Goal: Check status: Check status

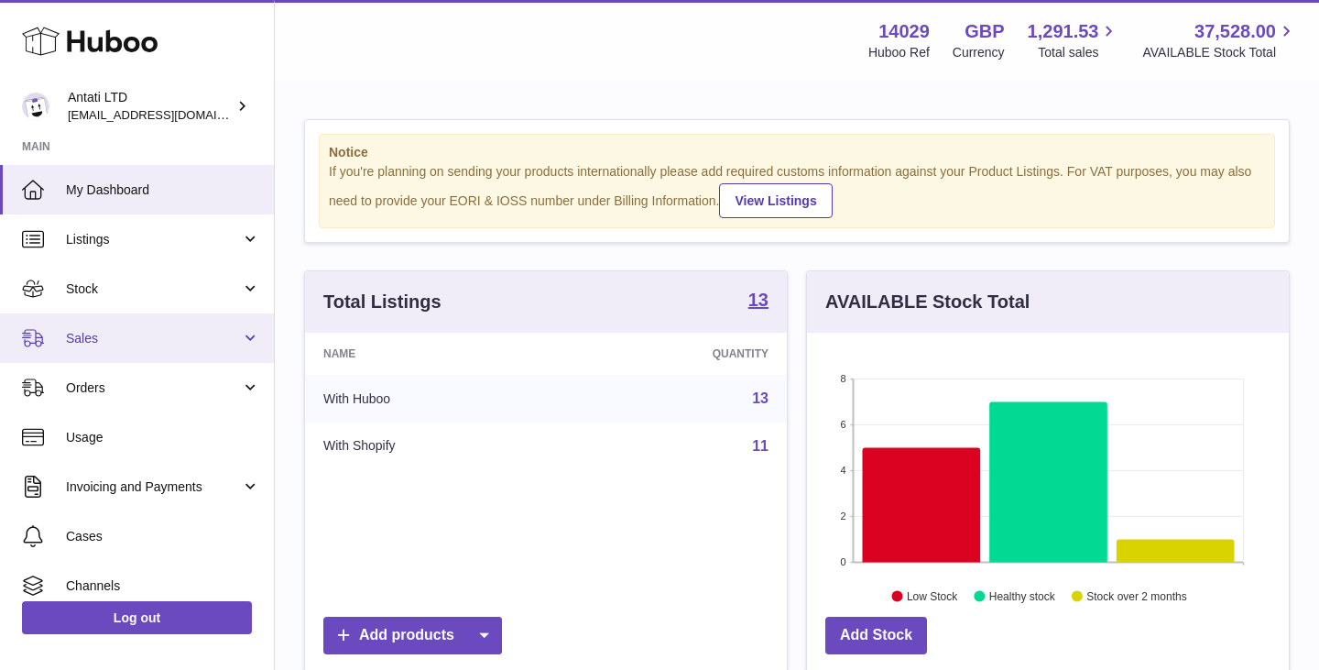
scroll to position [286, 482]
click at [208, 330] on span "Sales" at bounding box center [153, 338] width 175 height 17
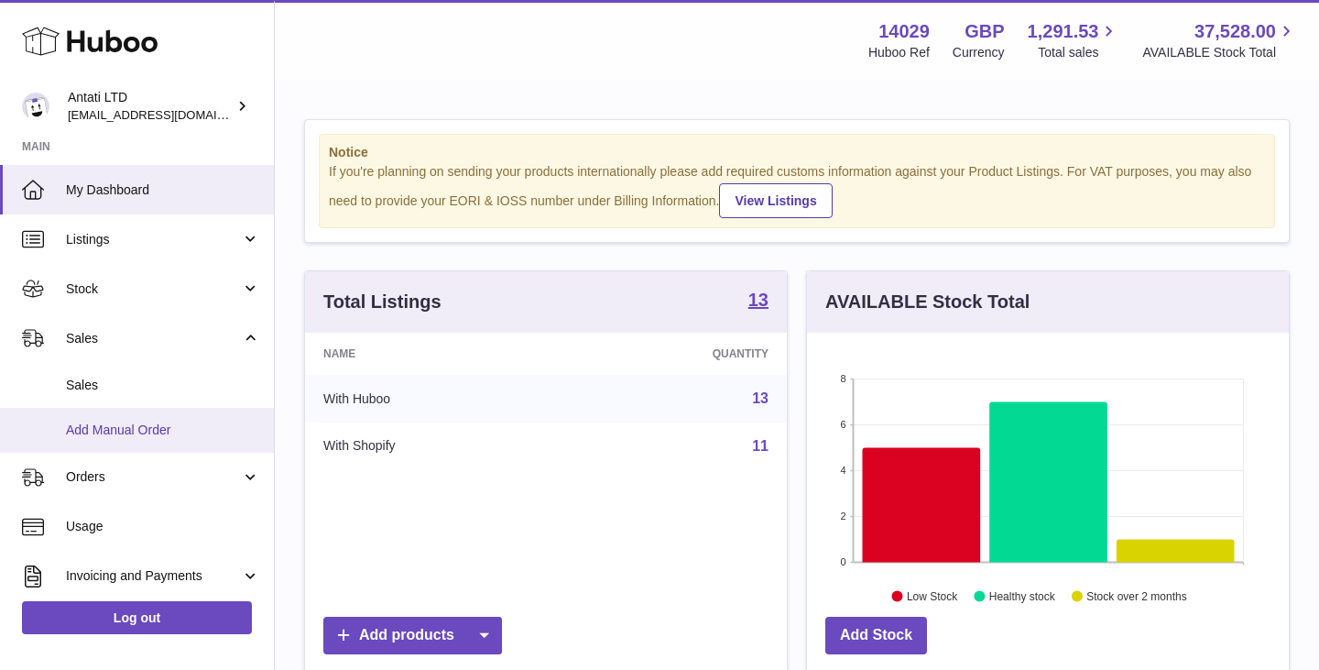
click at [117, 427] on span "Add Manual Order" at bounding box center [163, 429] width 194 height 17
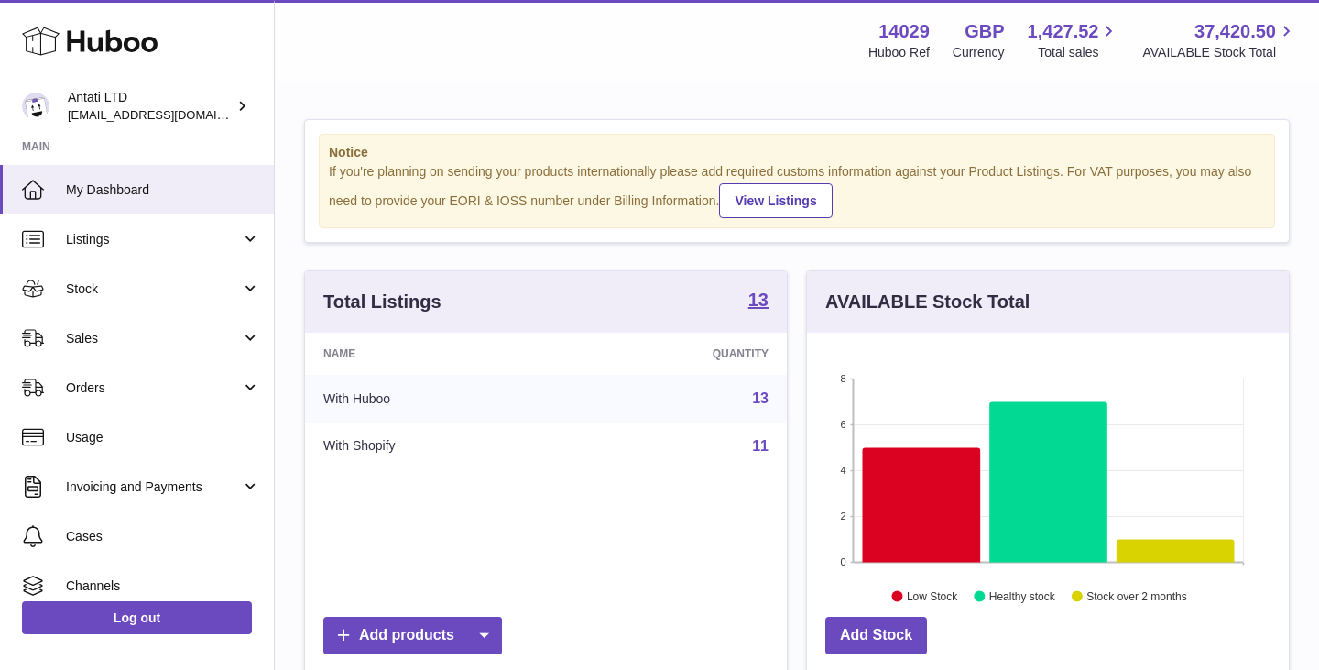
scroll to position [286, 482]
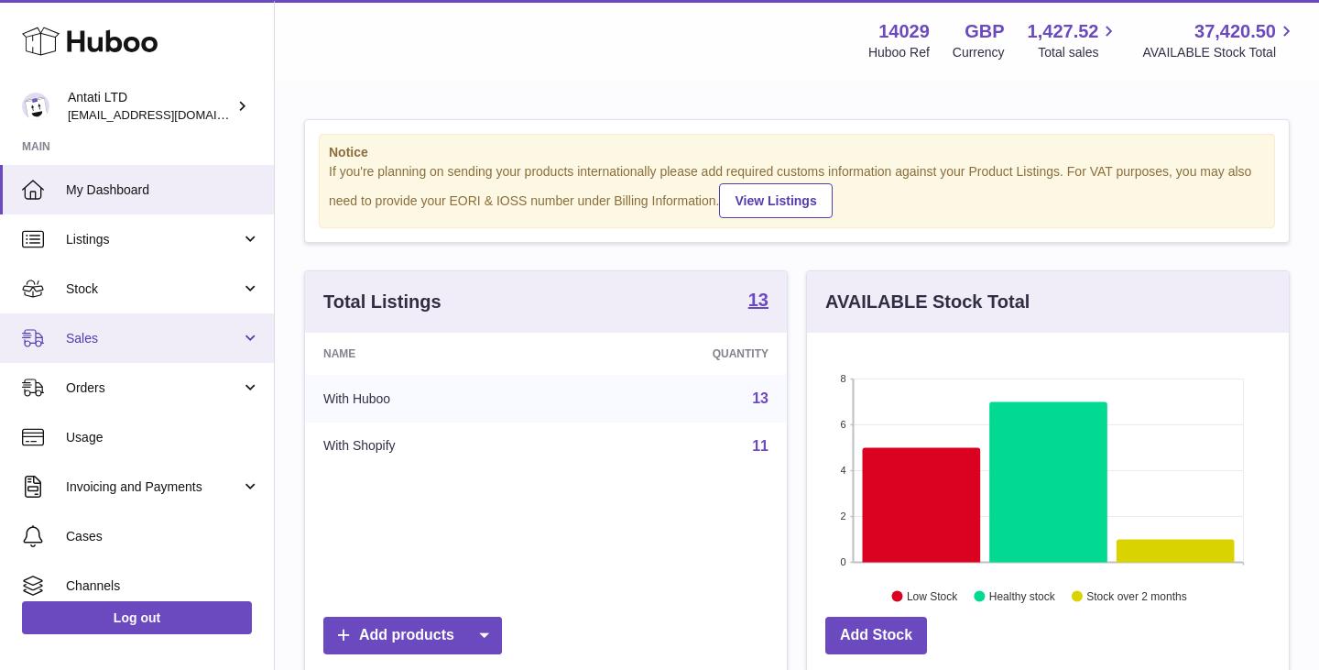
click at [193, 324] on link "Sales" at bounding box center [137, 337] width 274 height 49
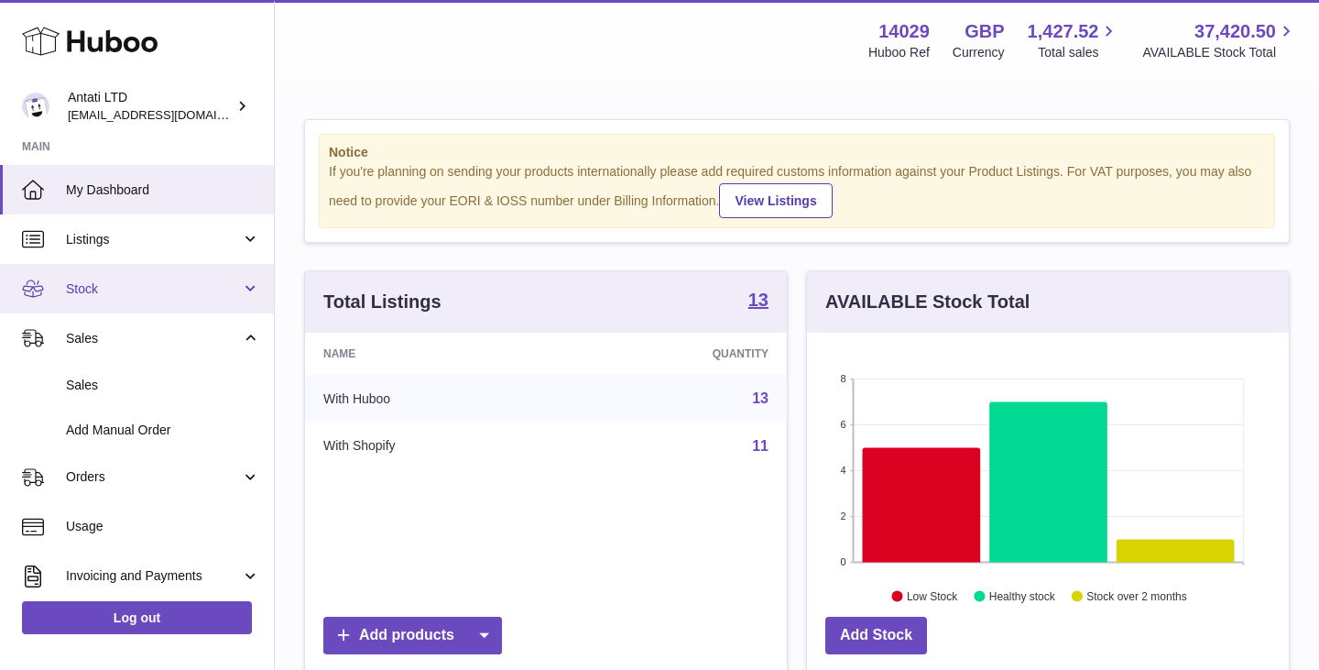
click at [196, 297] on span "Stock" at bounding box center [153, 288] width 175 height 17
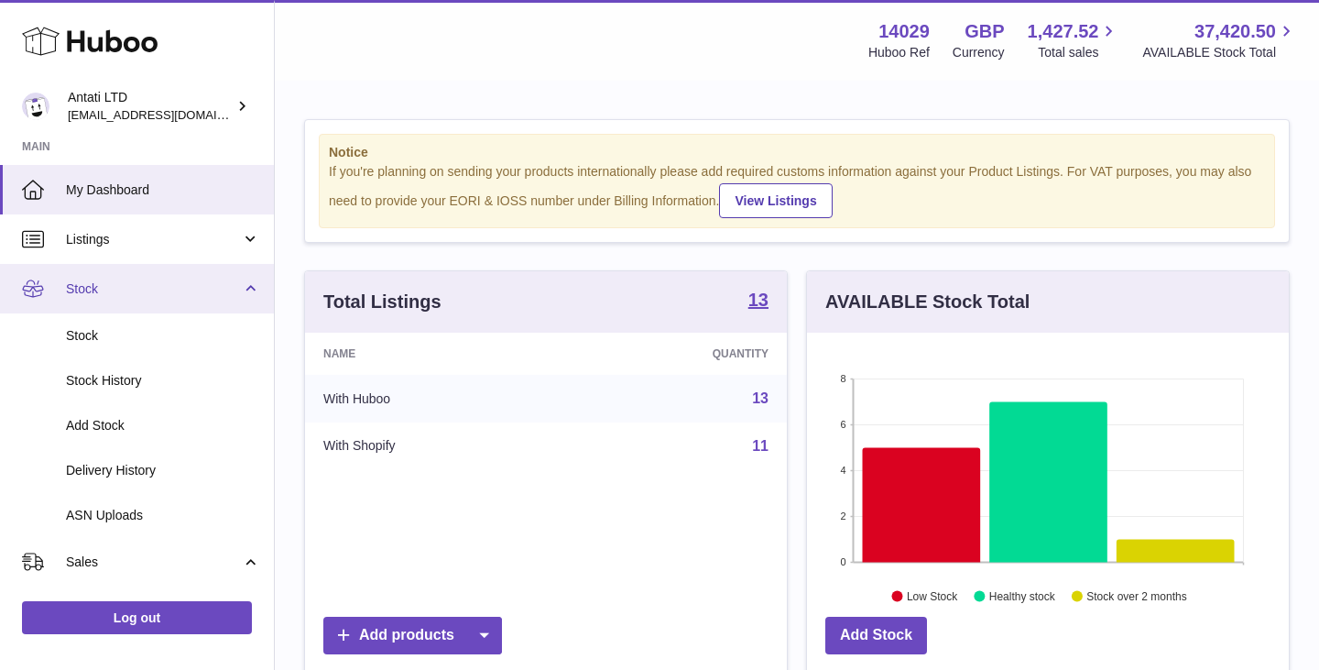
click at [158, 277] on link "Stock" at bounding box center [137, 288] width 274 height 49
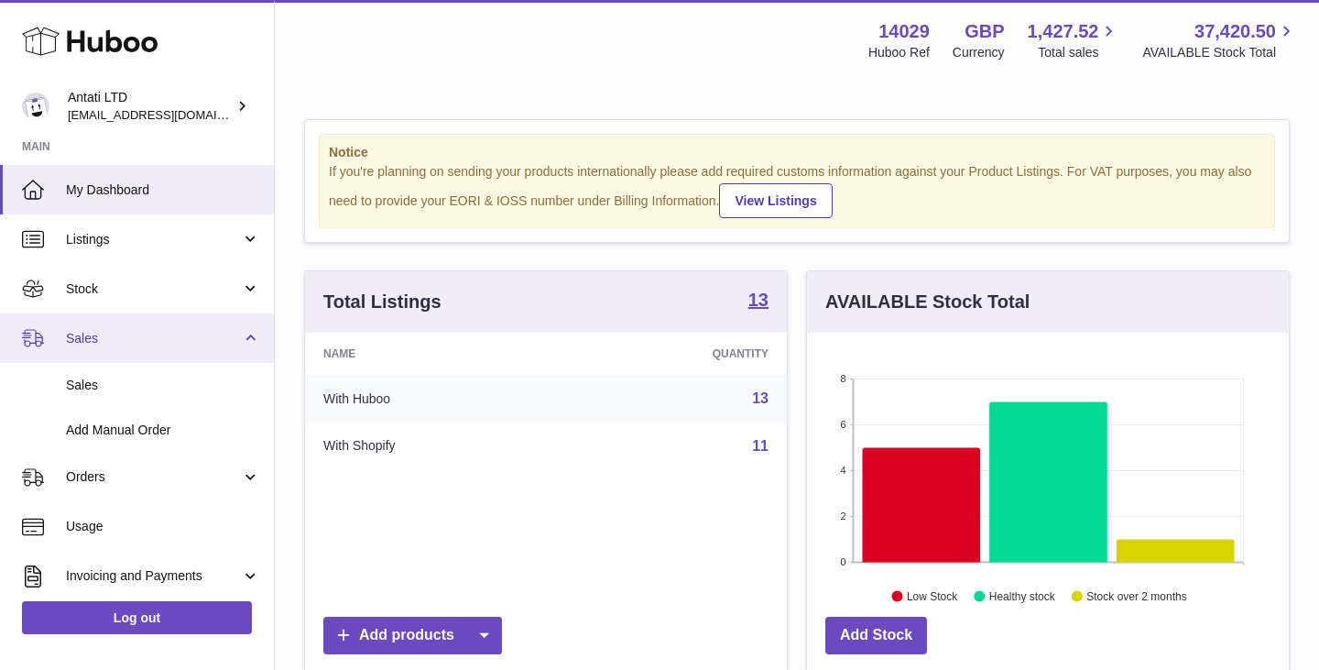
click at [130, 330] on span "Sales" at bounding box center [153, 338] width 175 height 17
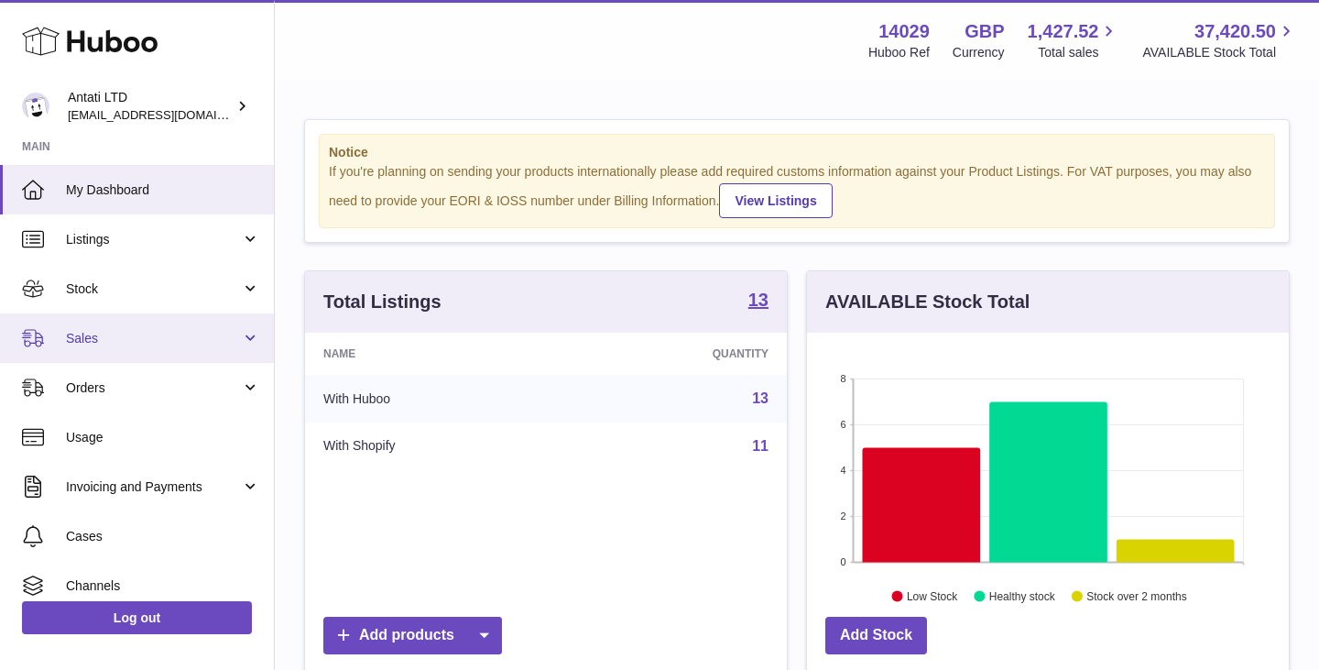
click at [130, 330] on span "Sales" at bounding box center [153, 338] width 175 height 17
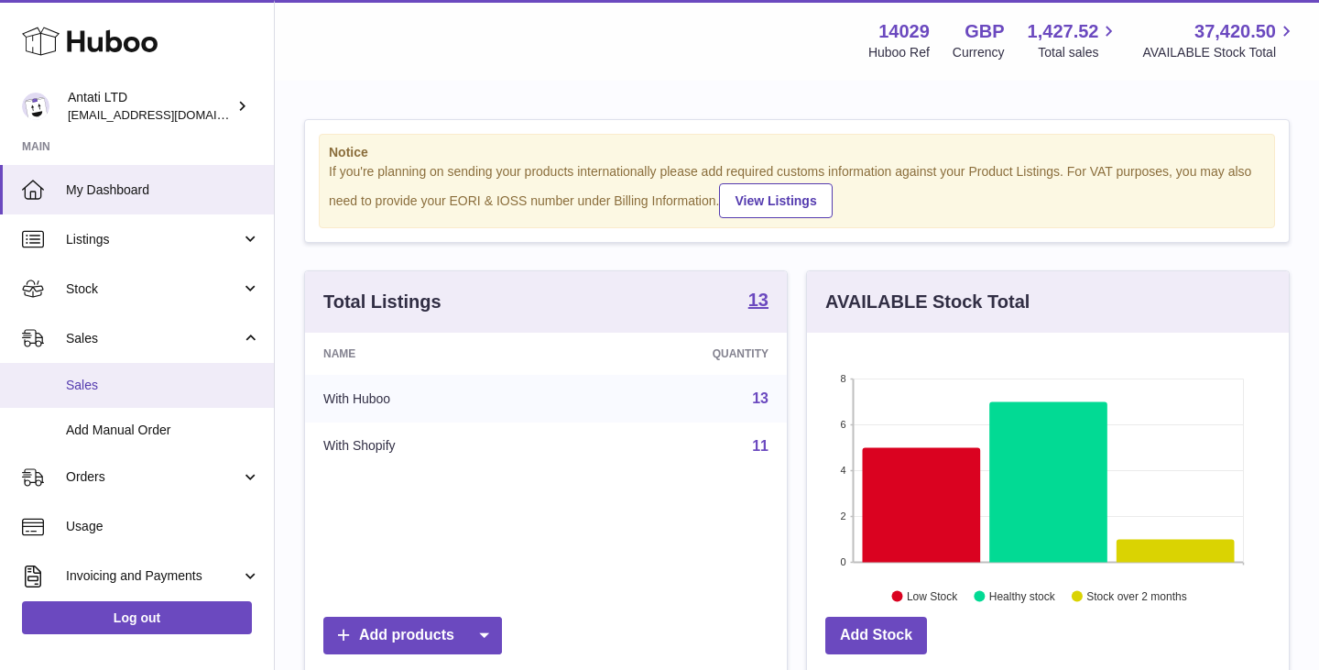
click at [89, 383] on span "Sales" at bounding box center [163, 385] width 194 height 17
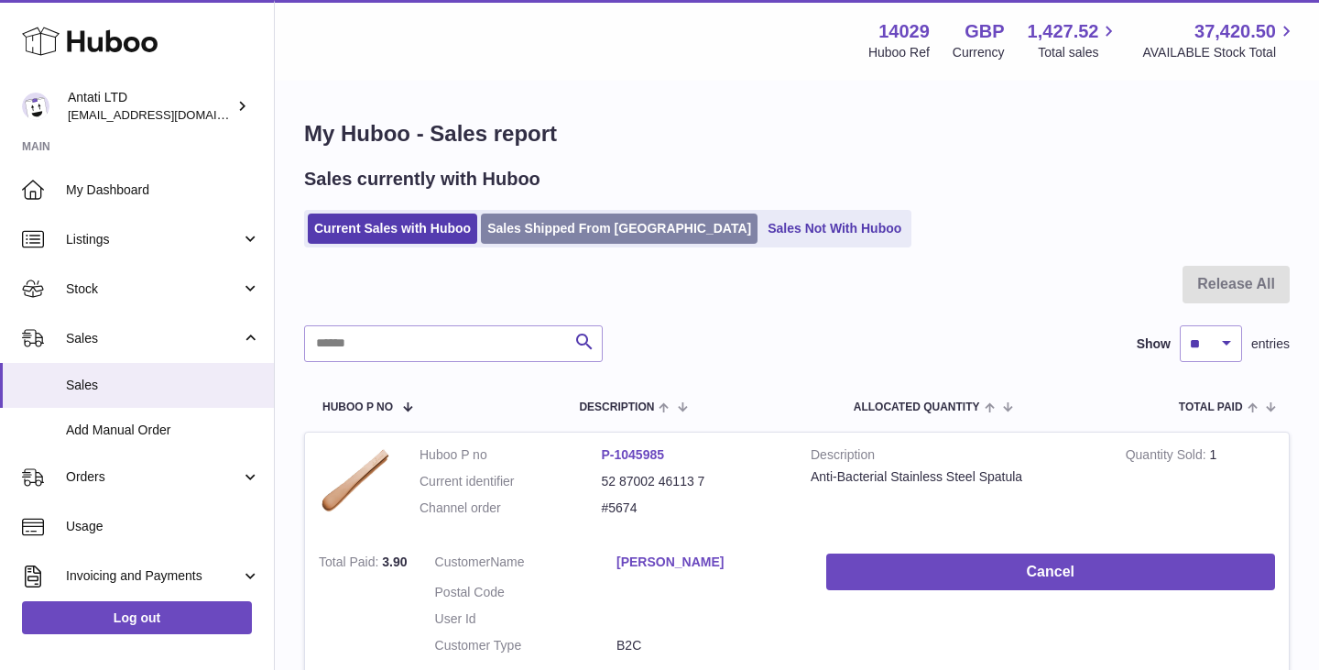
click at [607, 228] on link "Sales Shipped From [GEOGRAPHIC_DATA]" at bounding box center [619, 228] width 277 height 30
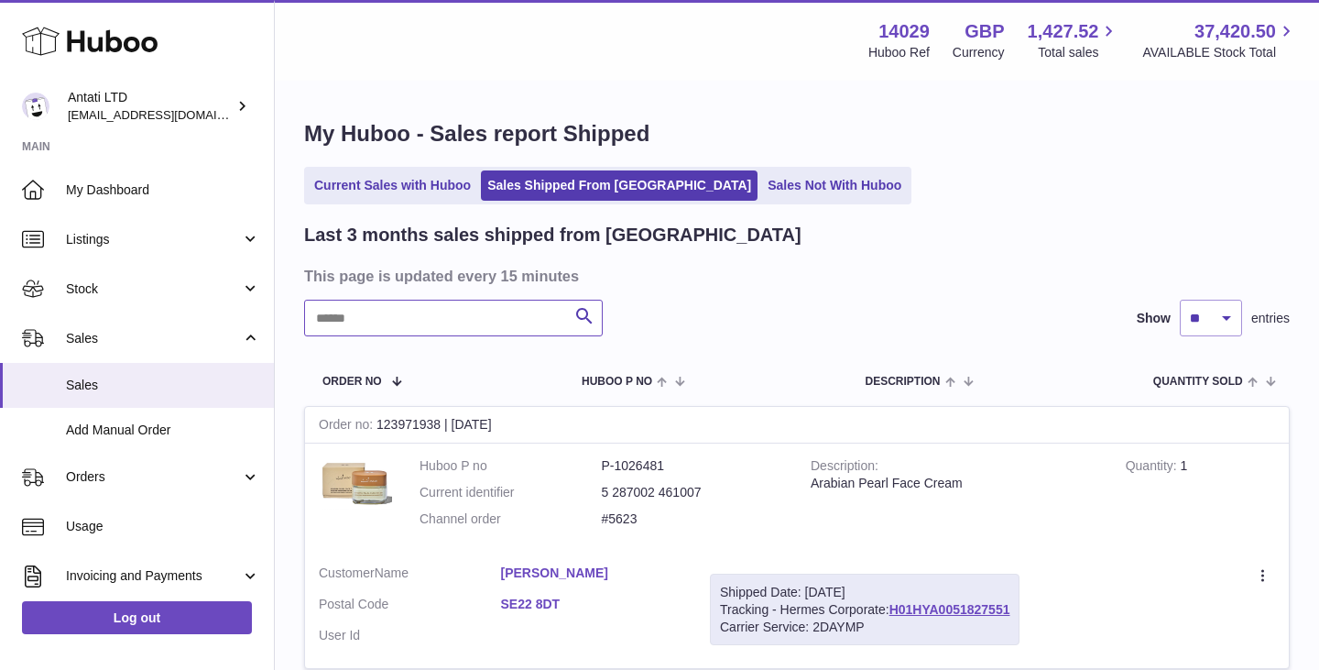
click at [438, 315] on input "text" at bounding box center [453, 318] width 299 height 37
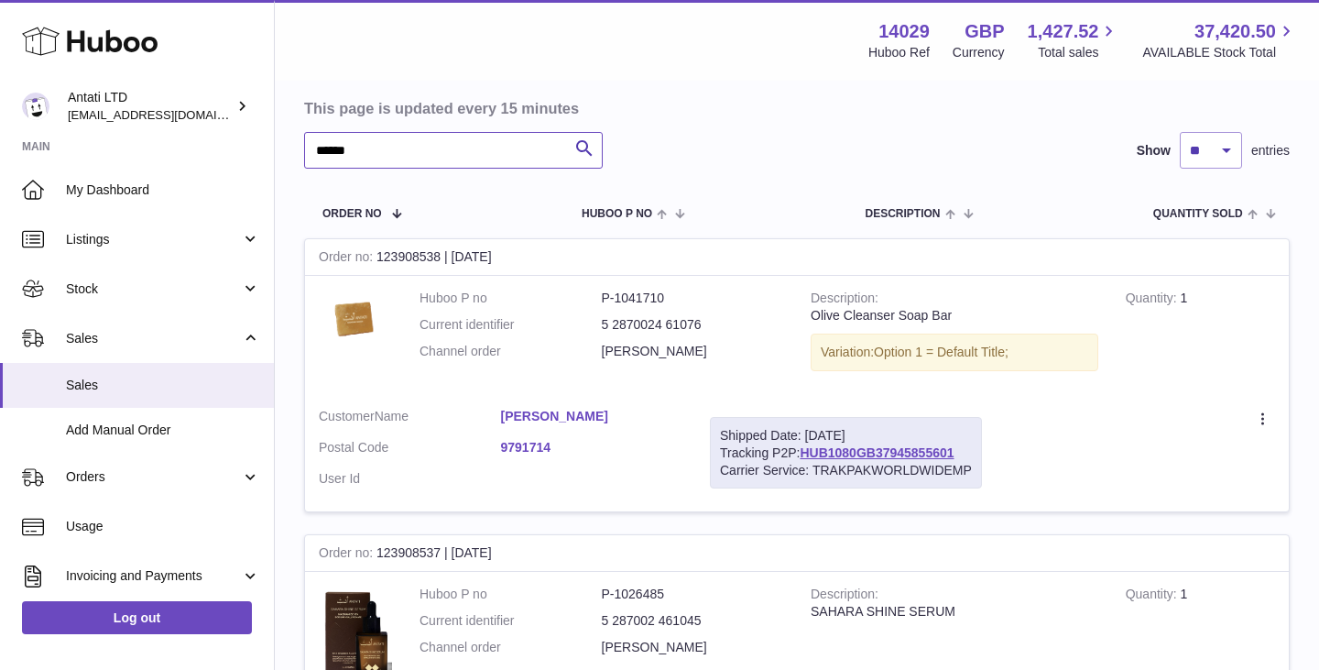
scroll to position [180, 0]
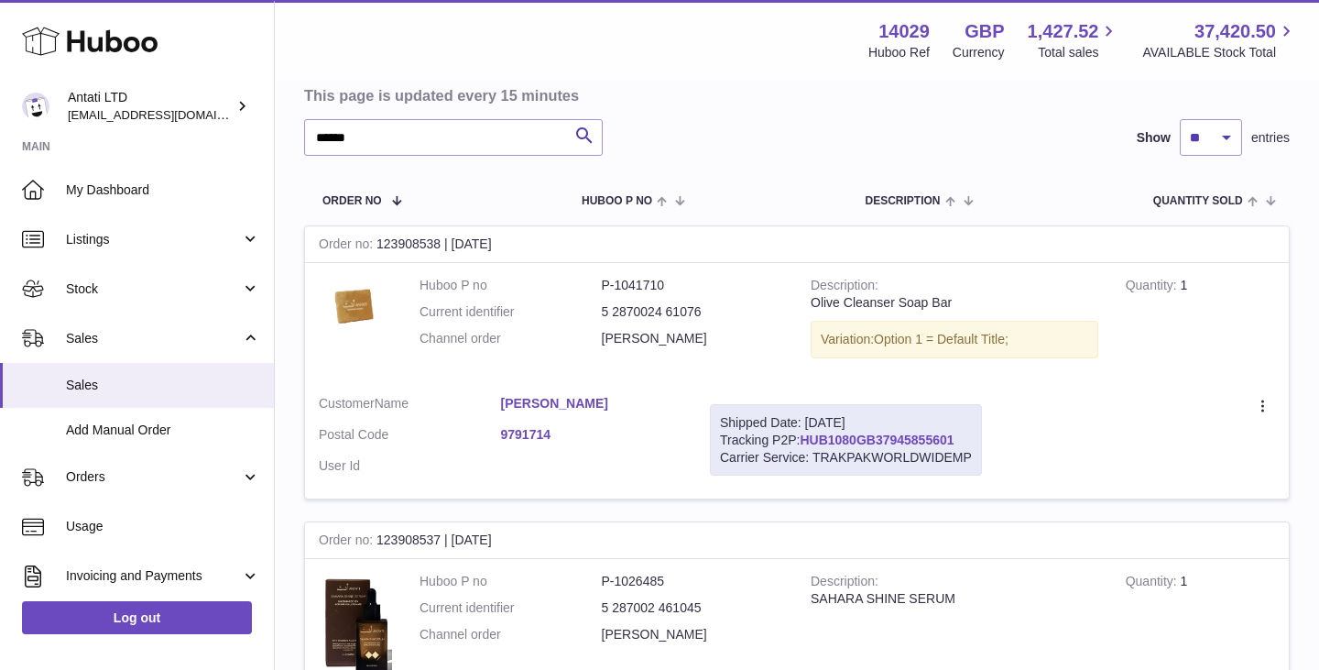
click at [873, 436] on link "HUB1080GB37945855601" at bounding box center [877, 439] width 154 height 15
click at [445, 133] on input "******" at bounding box center [453, 137] width 299 height 37
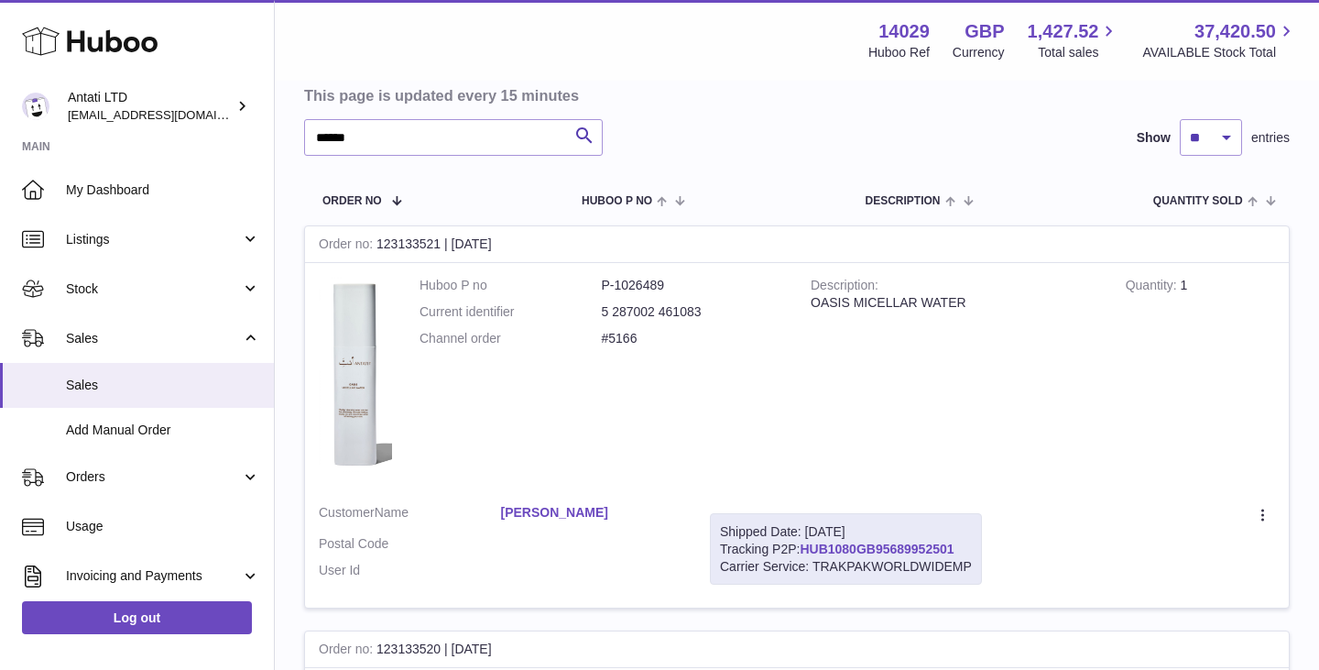
click at [859, 551] on link "HUB1080GB95689952501" at bounding box center [877, 548] width 154 height 15
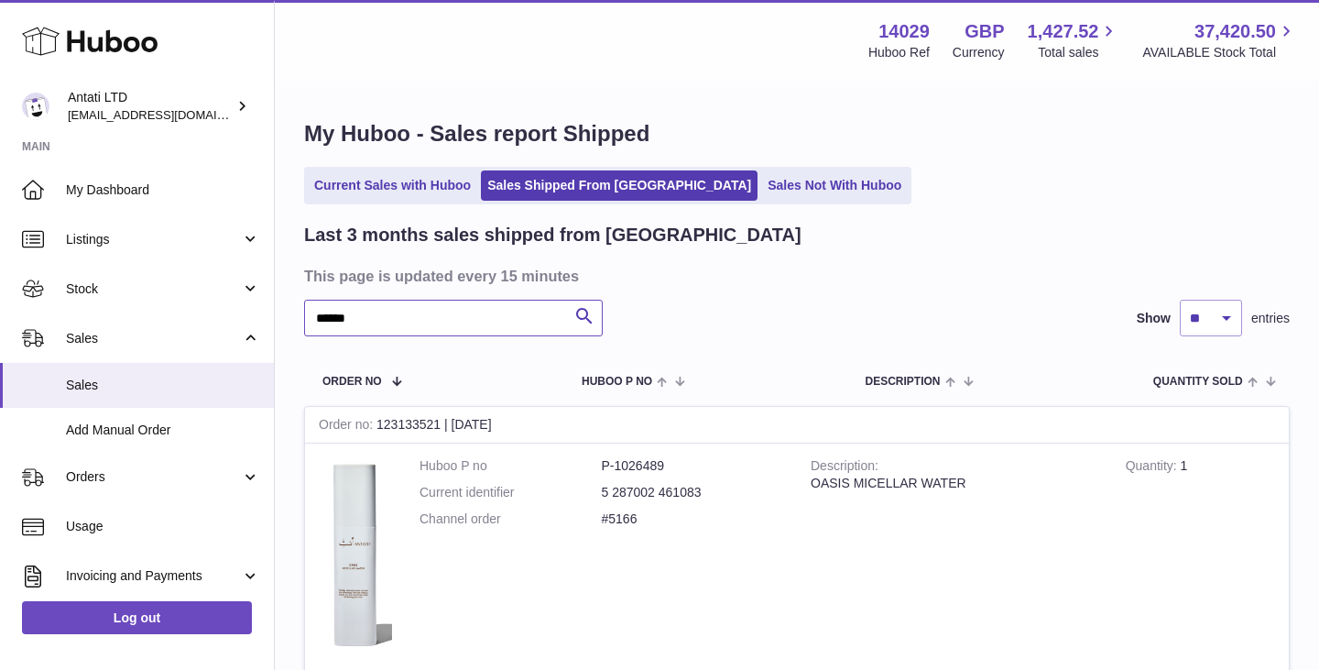
click at [424, 321] on input "******" at bounding box center [453, 318] width 299 height 37
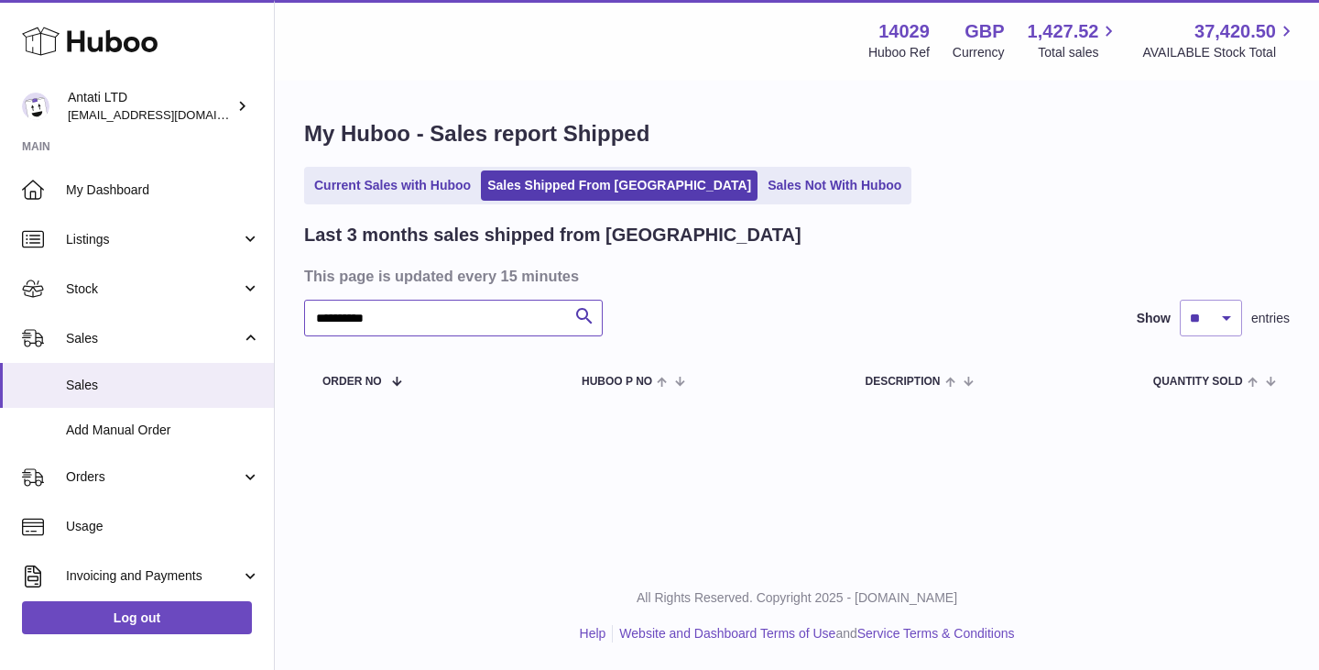
type input "**********"
click at [415, 203] on ul "Current Sales with Huboo Sales Shipped From Huboo Sales Not With Huboo" at bounding box center [607, 186] width 607 height 38
click at [408, 191] on link "Current Sales with Huboo" at bounding box center [393, 185] width 170 height 30
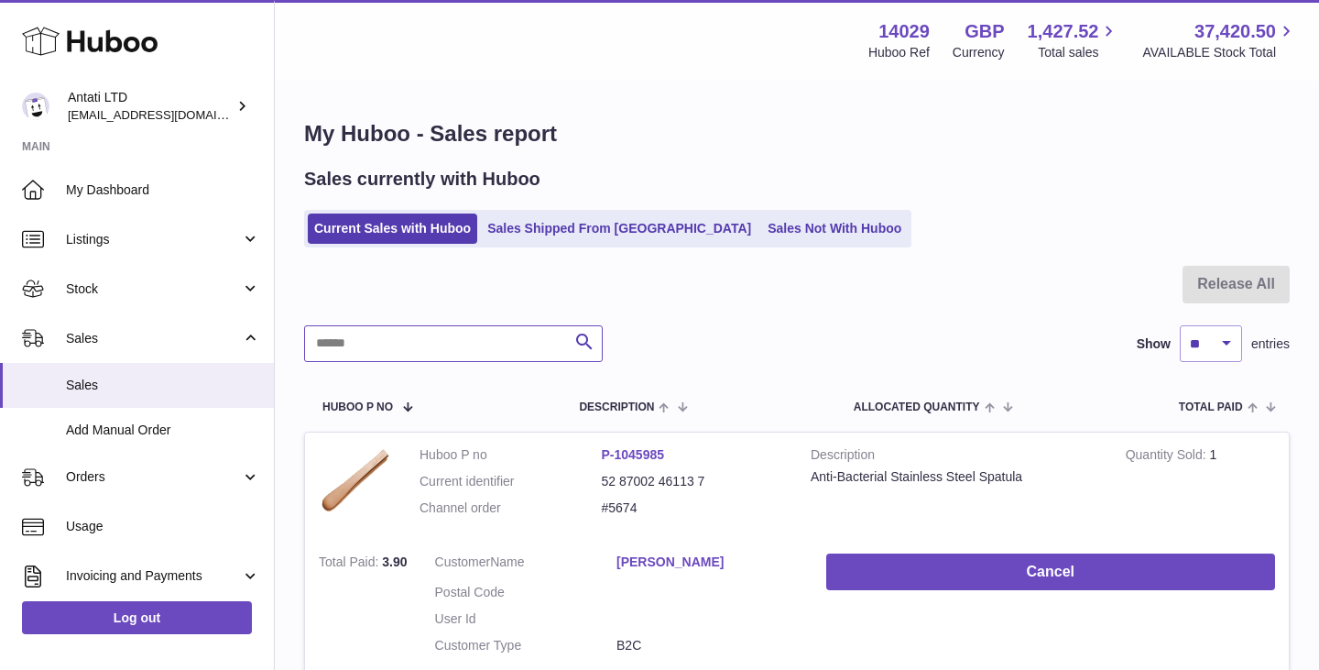
click at [424, 345] on input "text" at bounding box center [453, 343] width 299 height 37
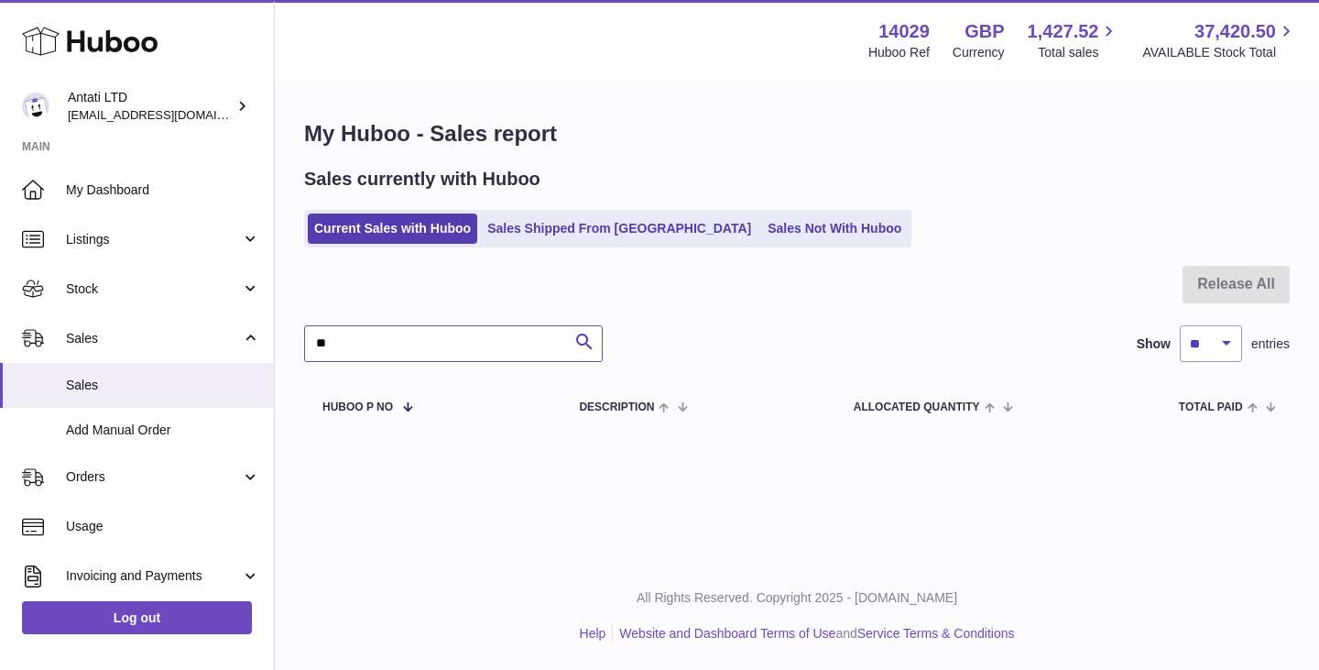
type input "*"
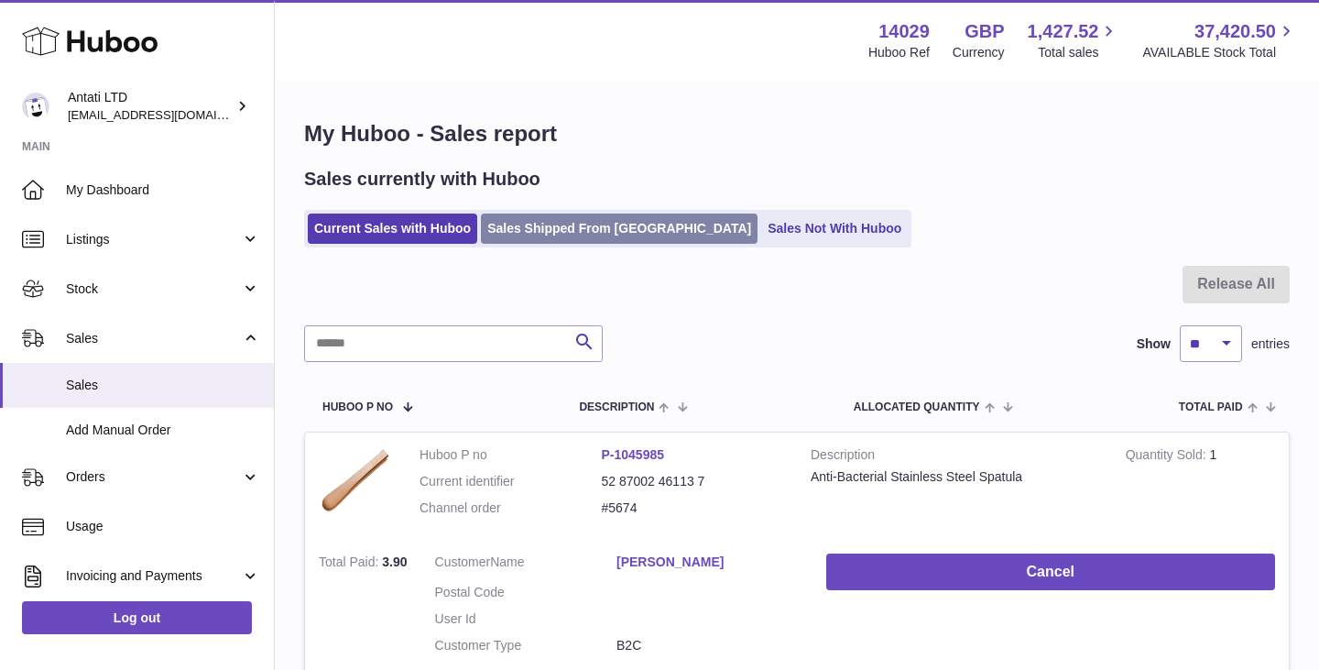
click at [556, 227] on link "Sales Shipped From [GEOGRAPHIC_DATA]" at bounding box center [619, 228] width 277 height 30
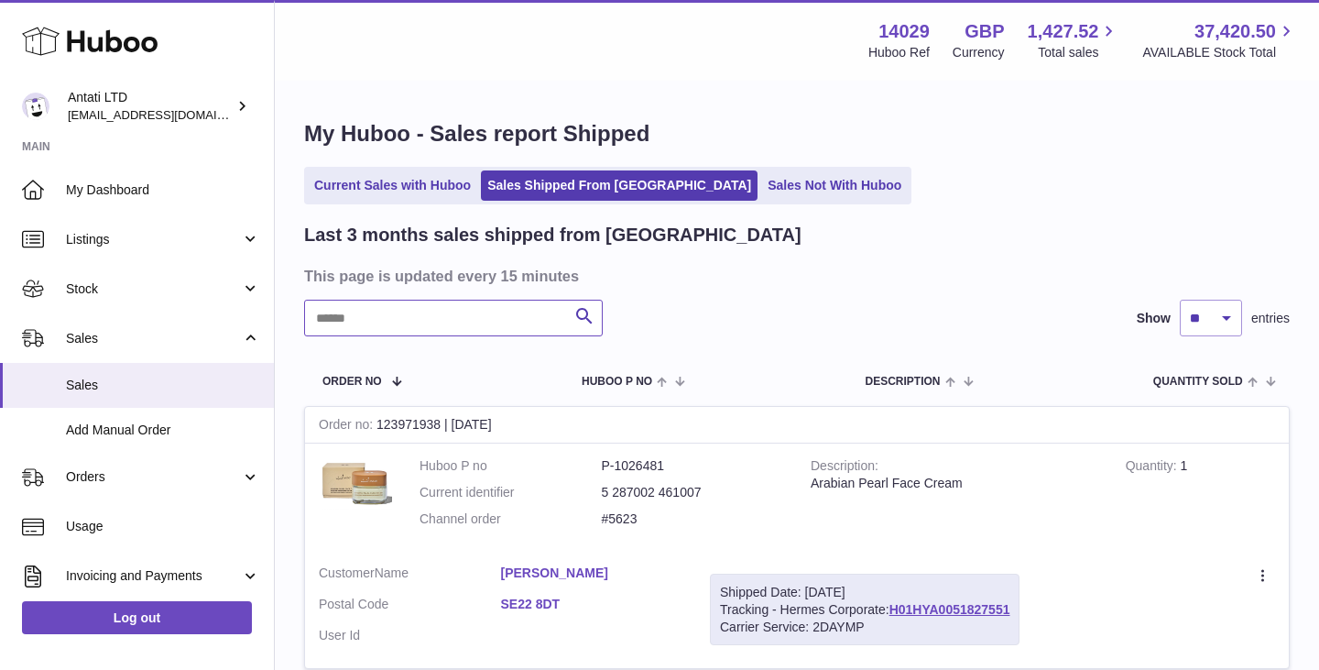
click at [415, 315] on input "text" at bounding box center [453, 318] width 299 height 37
paste input "**********"
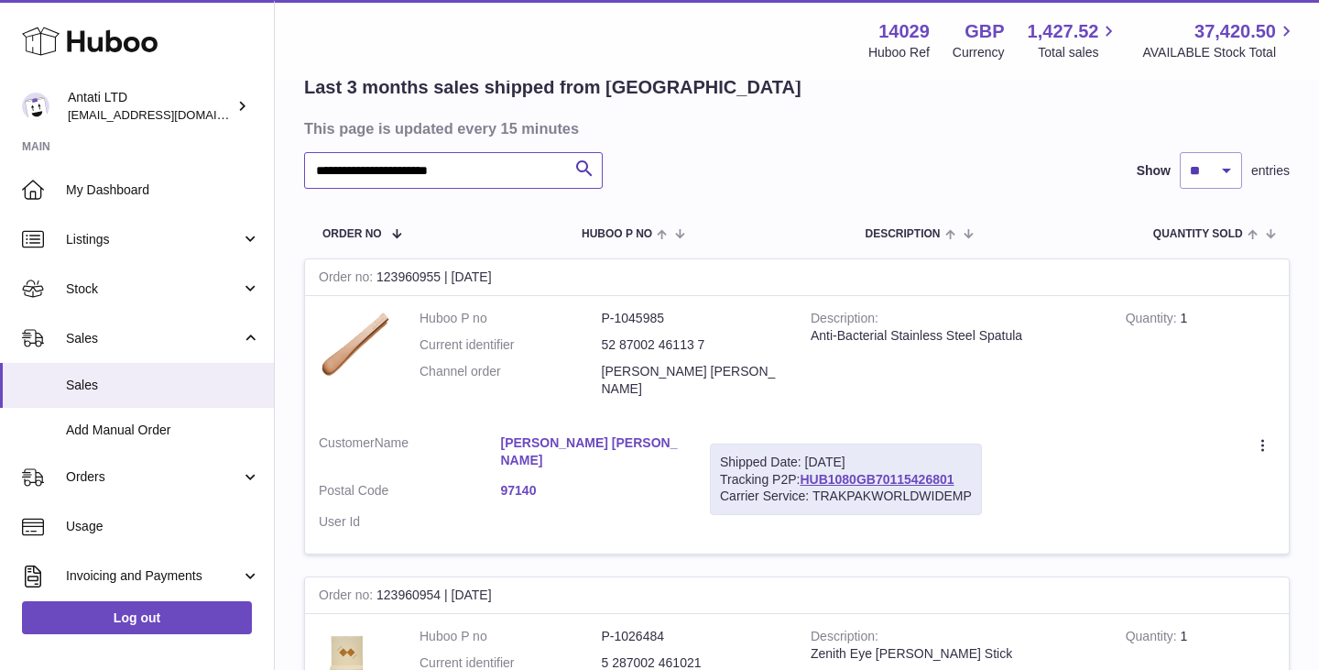
scroll to position [171, 0]
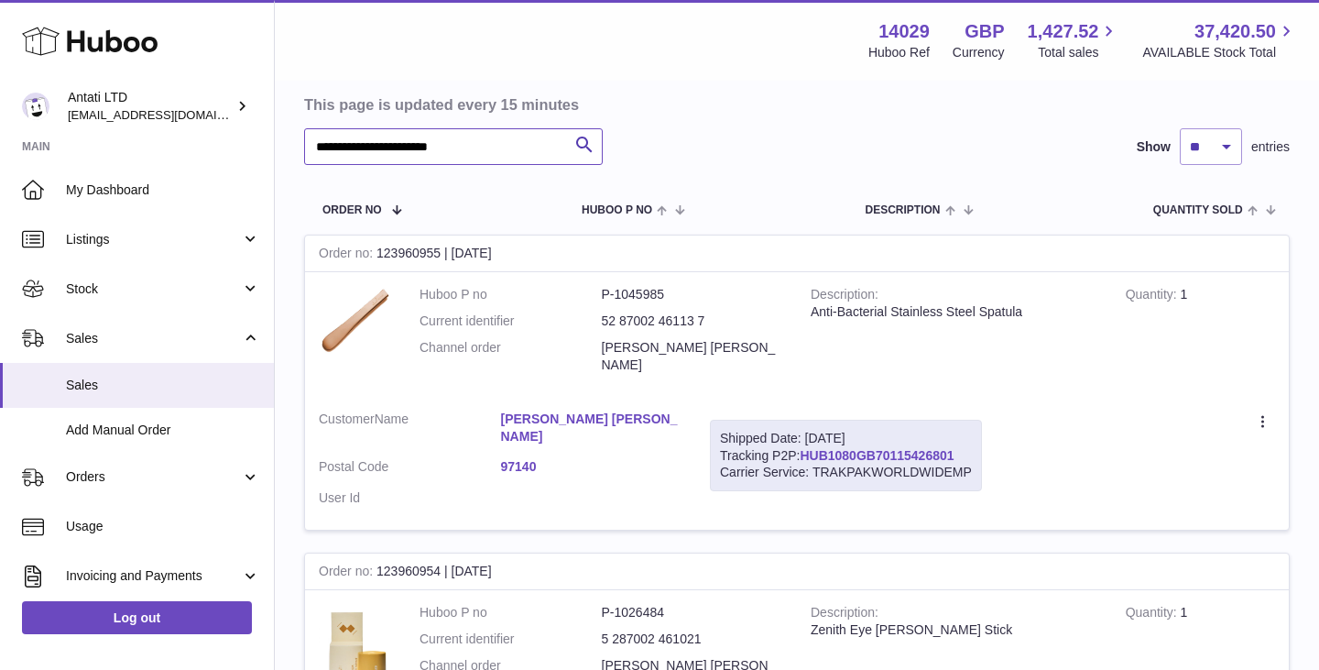
type input "**********"
click at [878, 448] on link "HUB1080GB70115426801" at bounding box center [877, 455] width 154 height 15
